Goal: Transaction & Acquisition: Purchase product/service

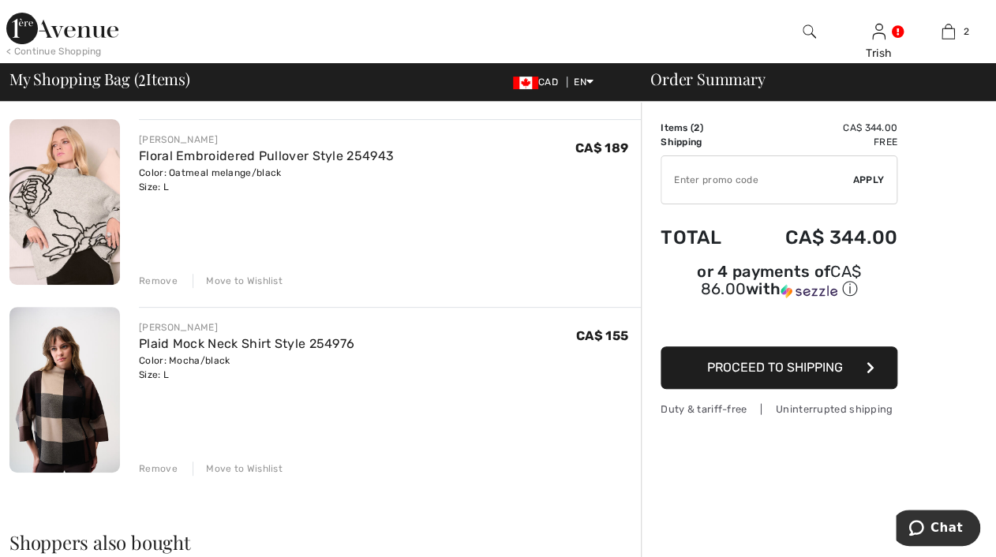
scroll to position [237, 0]
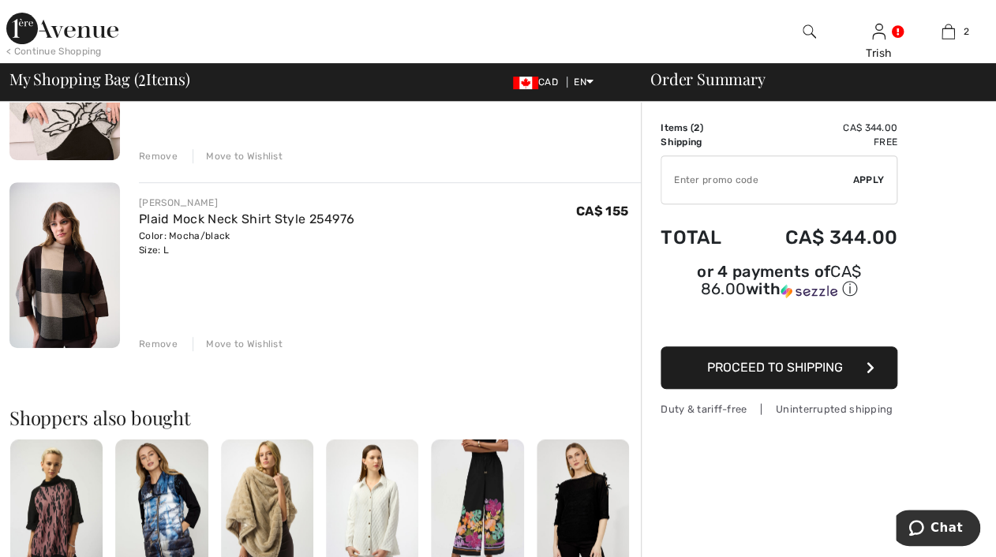
click at [244, 340] on div "Move to Wishlist" at bounding box center [238, 344] width 90 height 14
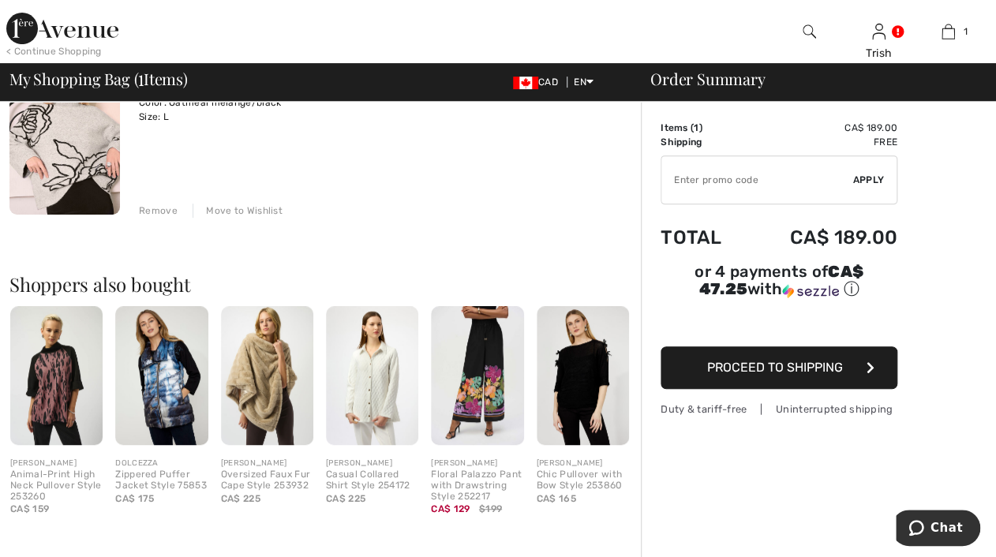
scroll to position [0, 0]
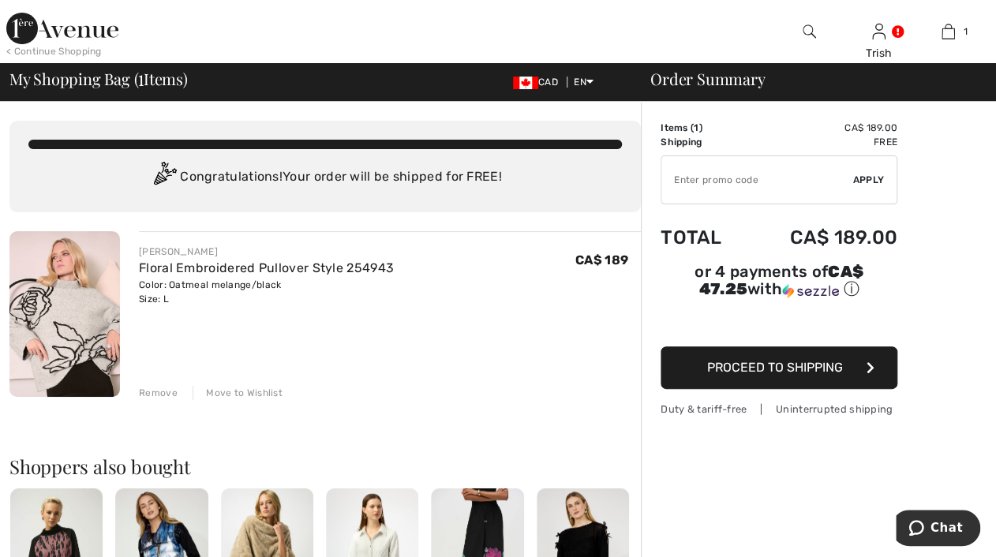
click at [77, 320] on img at bounding box center [64, 314] width 110 height 166
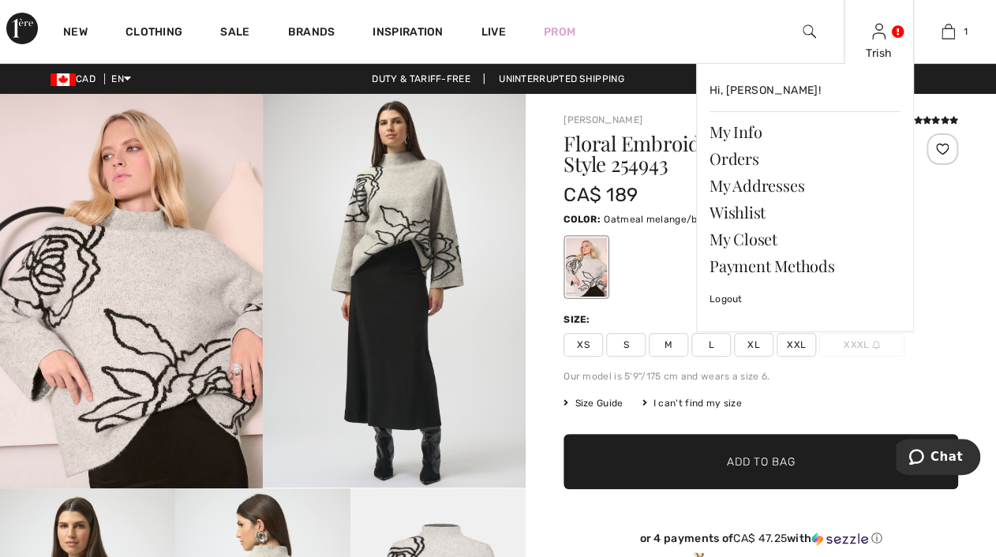
click at [885, 39] on div "Trish Hi, Trish! My Info Orders My Addresses Wishlist My Closet Payment Methods…" at bounding box center [878, 31] width 69 height 63
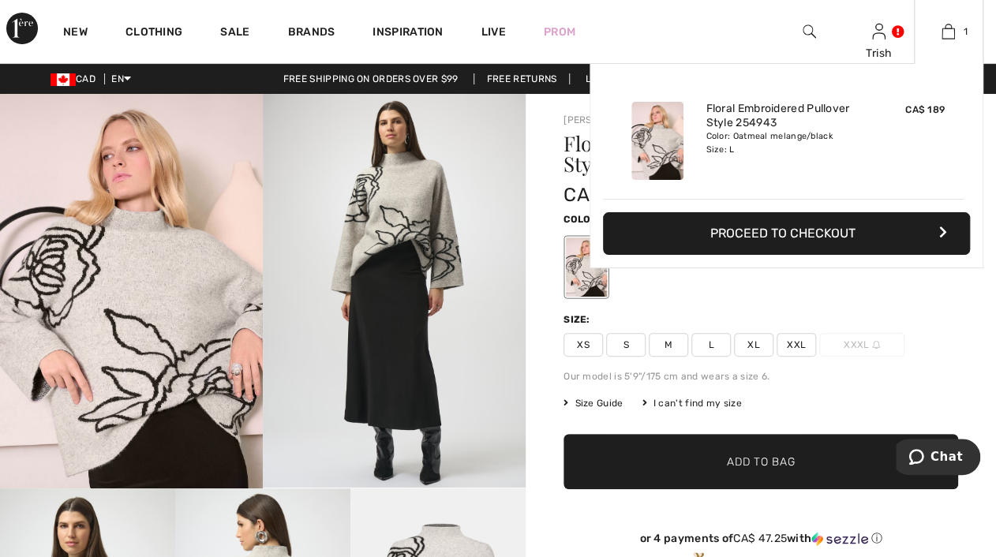
click at [721, 237] on button "Proceed to Checkout" at bounding box center [786, 233] width 367 height 43
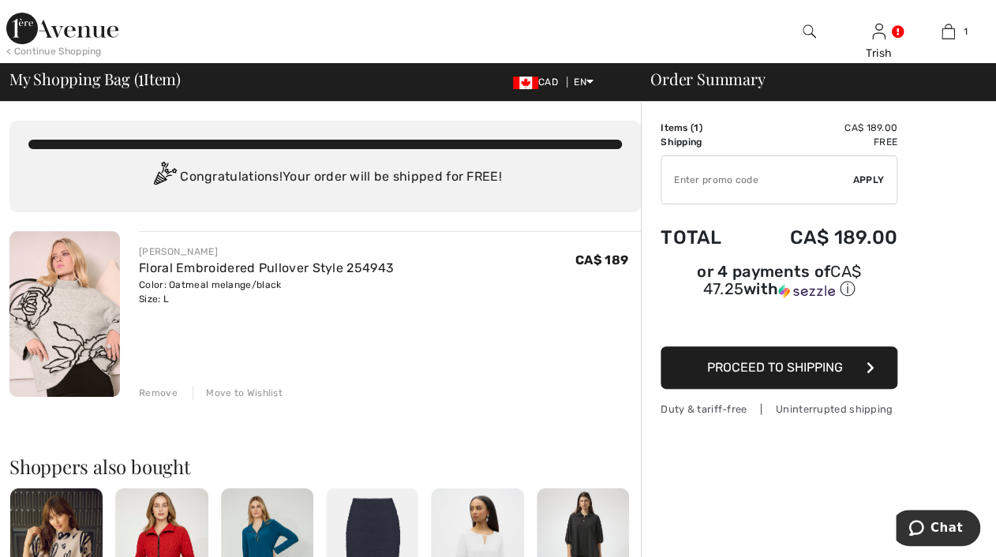
click at [709, 360] on span "Proceed to Shipping" at bounding box center [775, 367] width 136 height 15
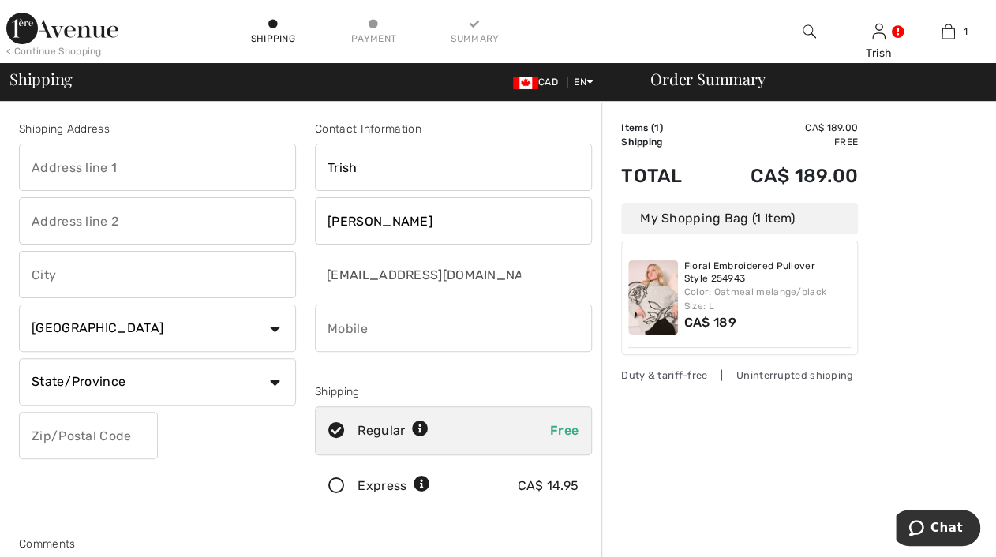
click at [23, 163] on input "text" at bounding box center [157, 167] width 277 height 47
type input "96 Abbeyhill Drive - Kanata, Ontario K2L 1H2"
type input "Kanata"
select select "ON"
type input "K2L1H2"
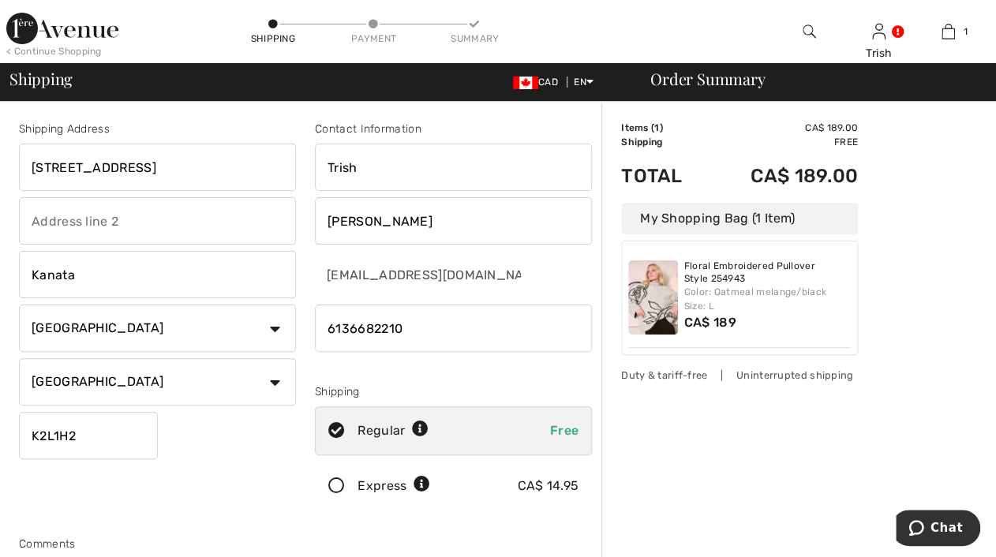
click at [346, 326] on input "phone" at bounding box center [453, 328] width 277 height 47
type input "6136682210"
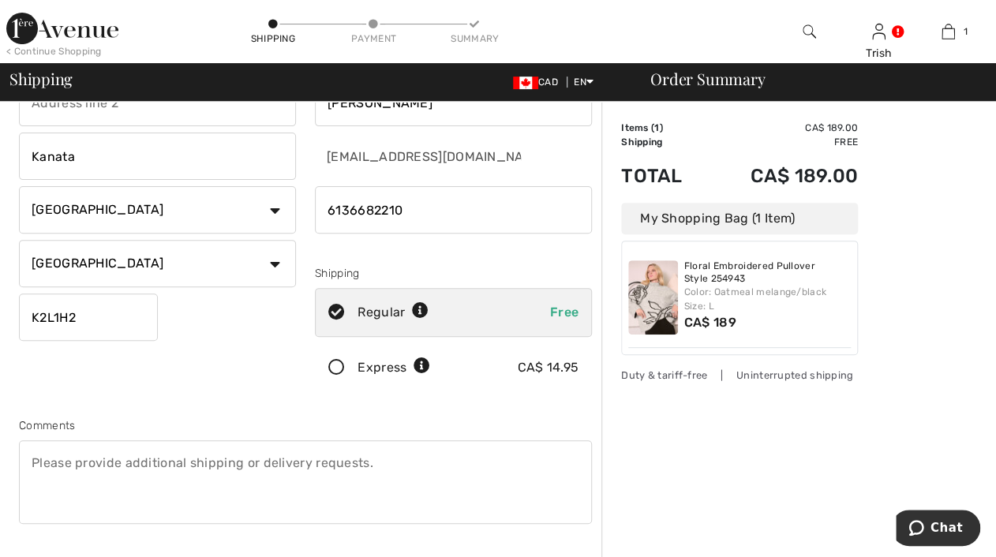
scroll to position [316, 0]
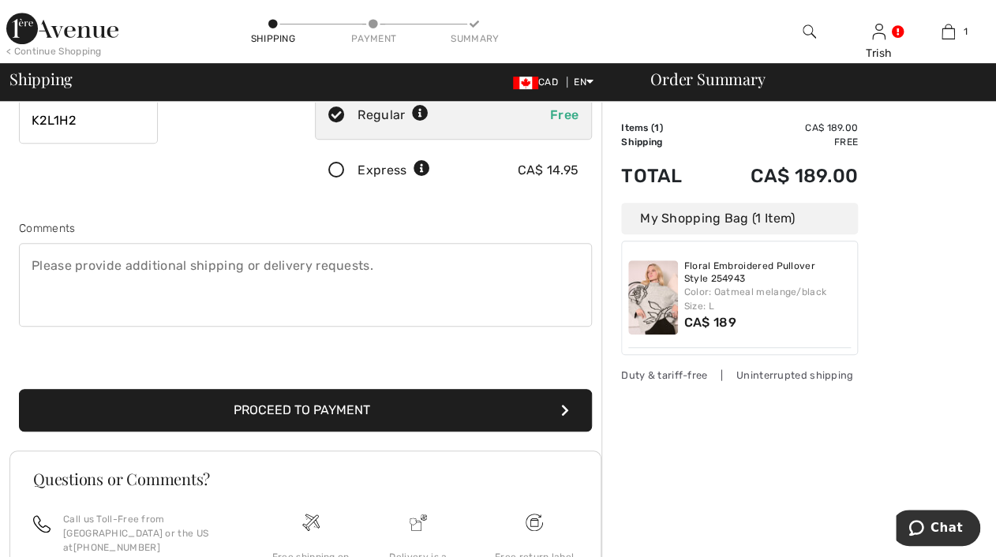
click at [334, 410] on button "Proceed to Payment" at bounding box center [305, 410] width 573 height 43
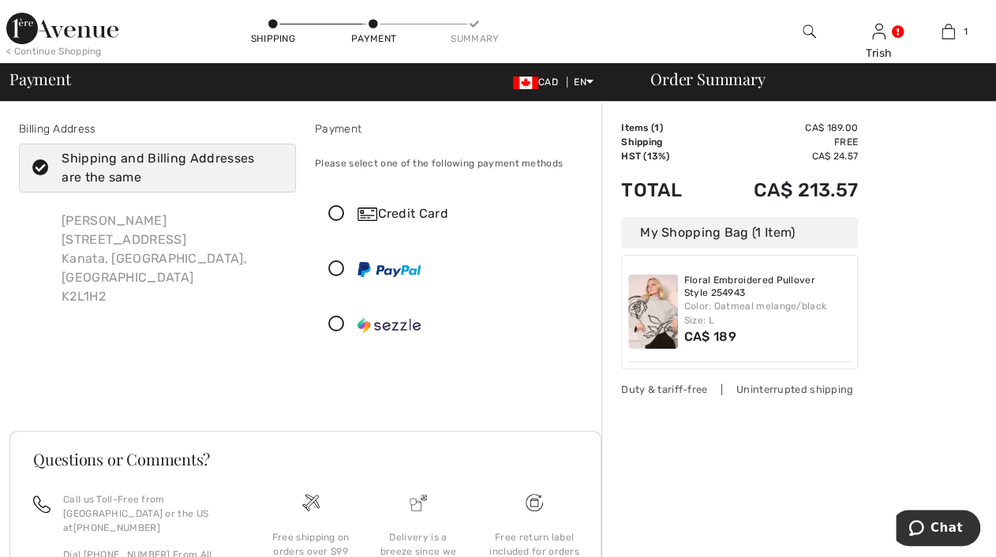
click at [336, 215] on icon at bounding box center [337, 214] width 42 height 17
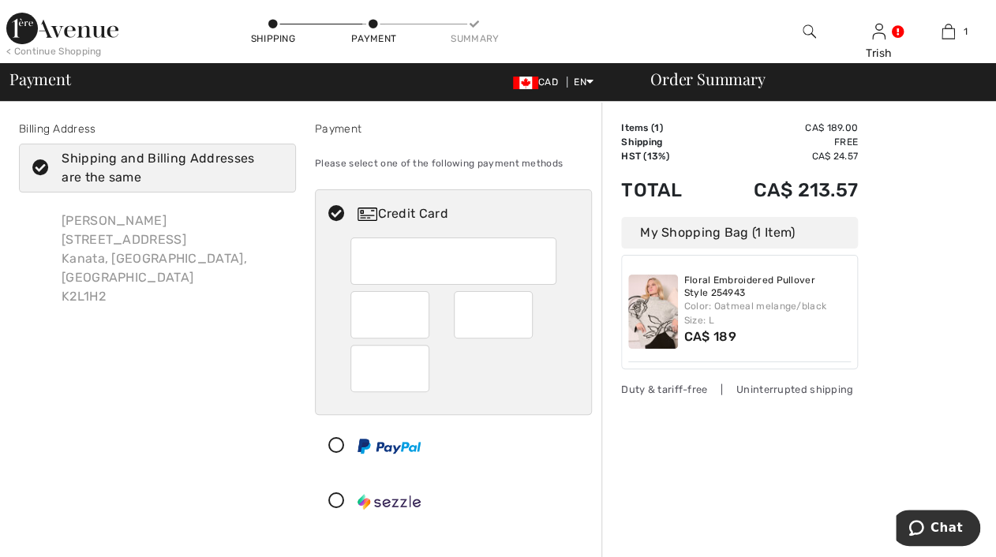
scroll to position [158, 0]
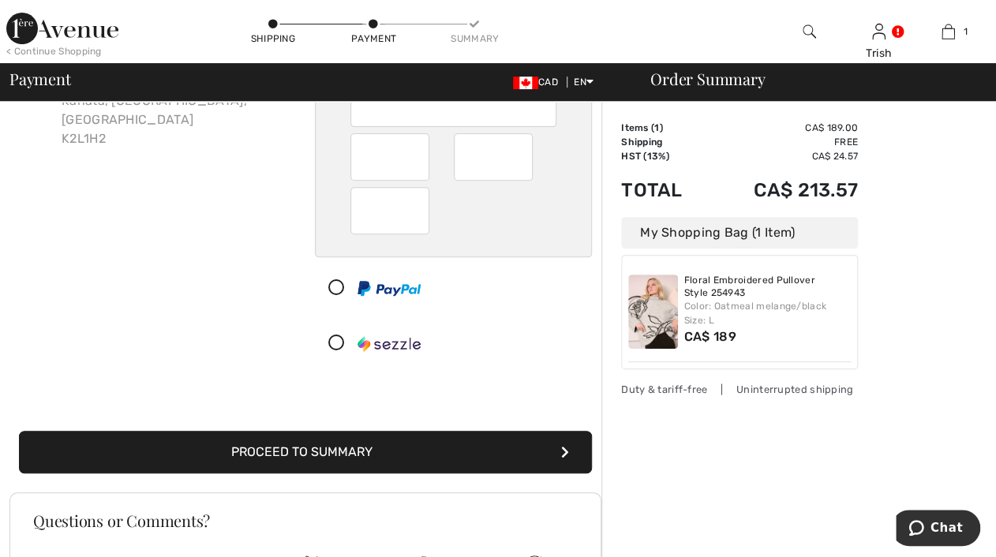
click at [510, 450] on button "Proceed to Summary" at bounding box center [305, 452] width 573 height 43
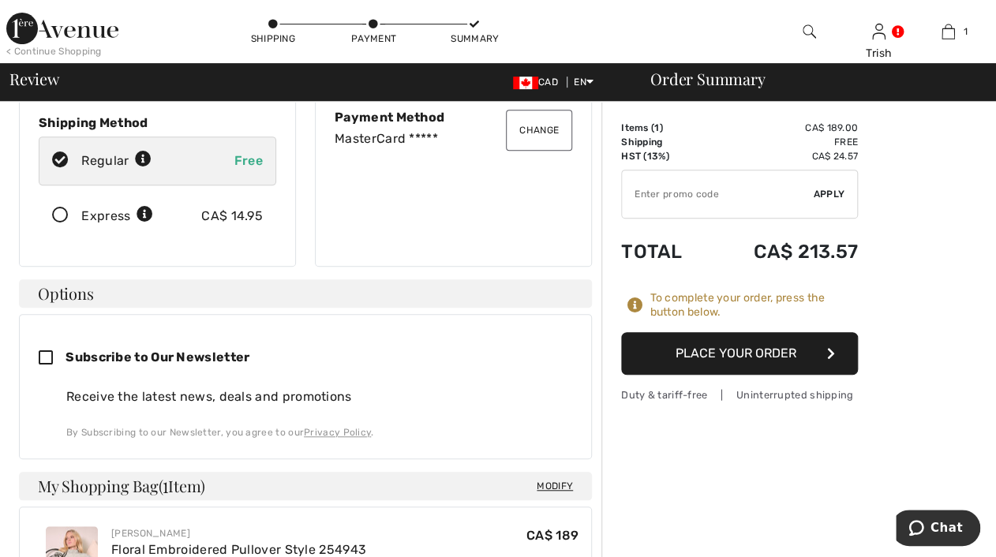
scroll to position [237, 0]
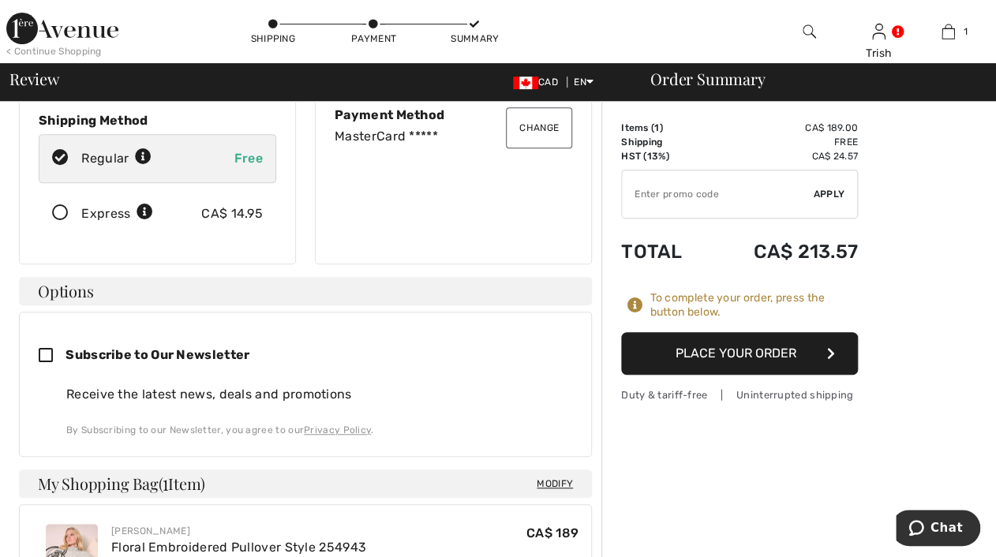
click at [664, 350] on button "Place Your Order" at bounding box center [739, 353] width 237 height 43
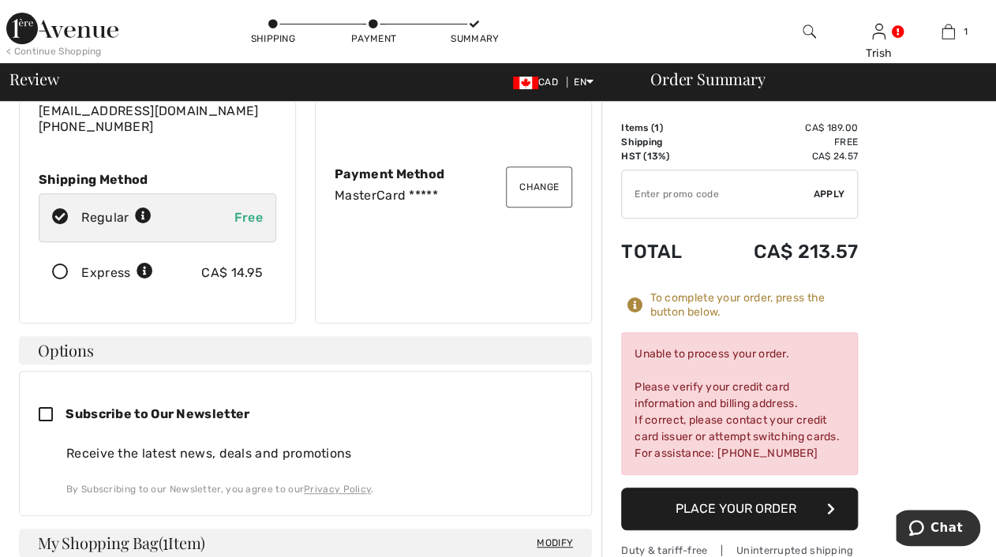
scroll to position [0, 0]
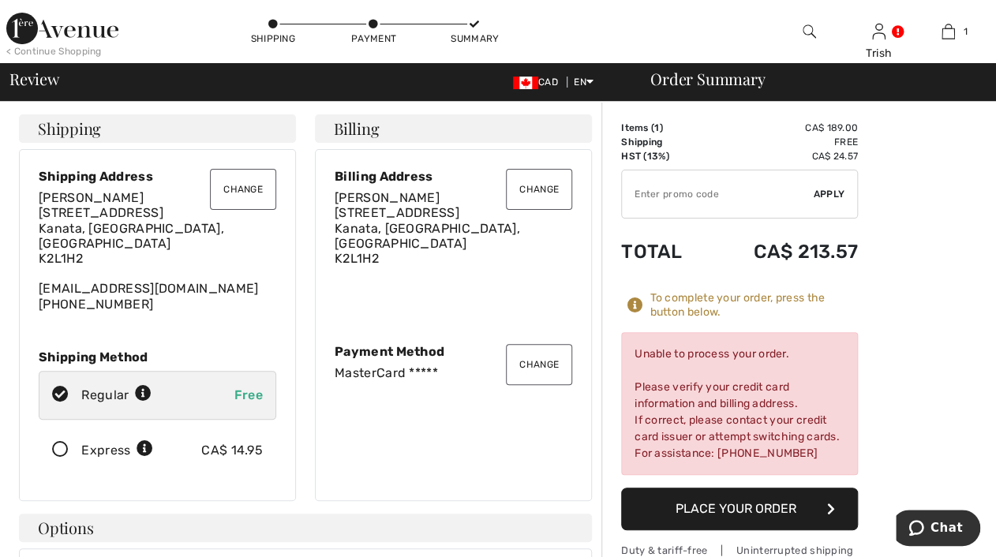
click at [541, 368] on button "Change" at bounding box center [539, 364] width 66 height 41
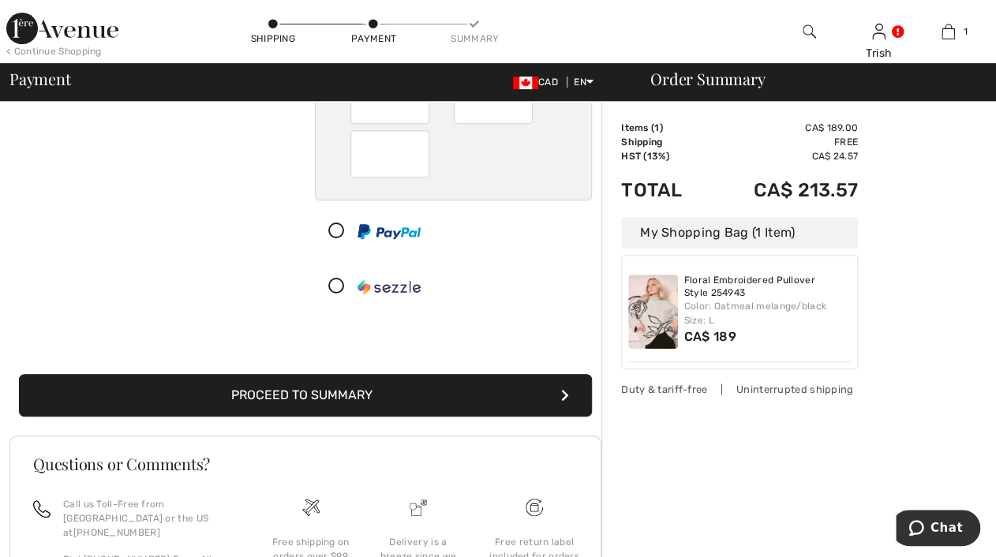
scroll to position [215, 0]
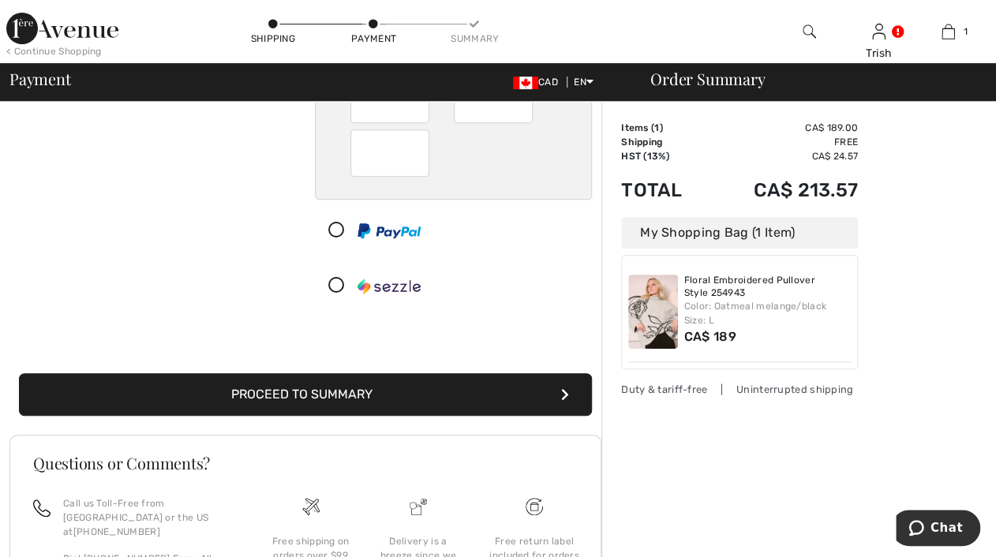
click at [447, 391] on button "Proceed to Summary" at bounding box center [305, 394] width 573 height 43
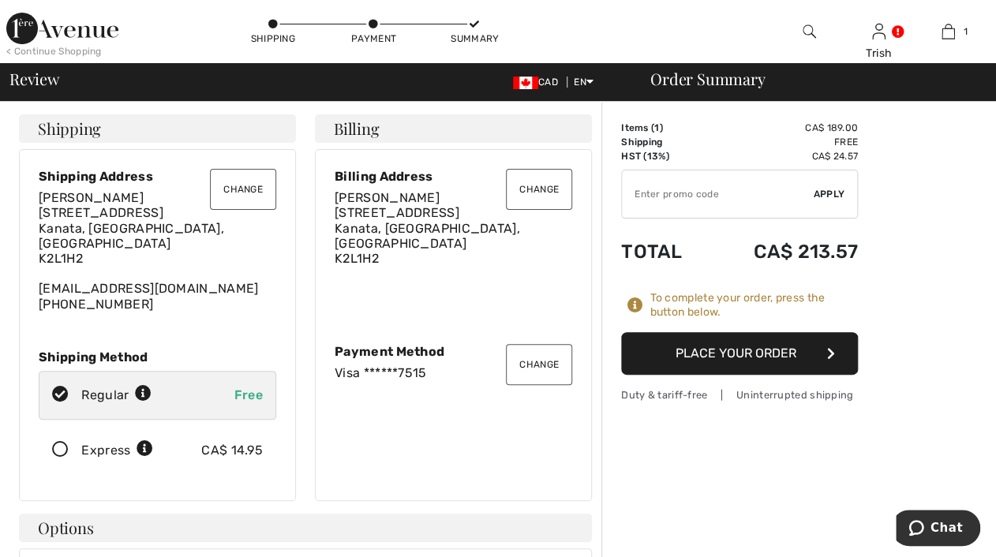
click at [674, 354] on button "Place Your Order" at bounding box center [739, 353] width 237 height 43
